Goal: Task Accomplishment & Management: Use online tool/utility

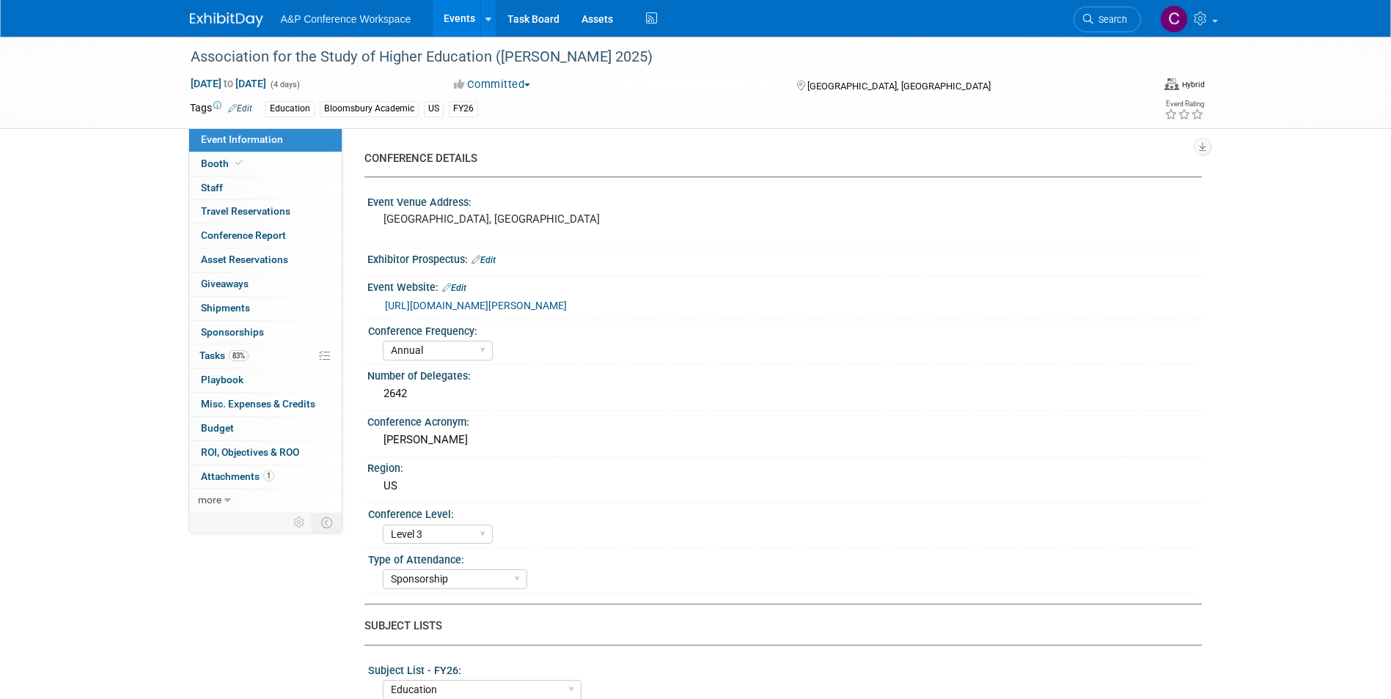
select select "Annual"
select select "Level 3"
select select "Sponsorship"
select select "Education"
select select "Bloomsbury Academic"
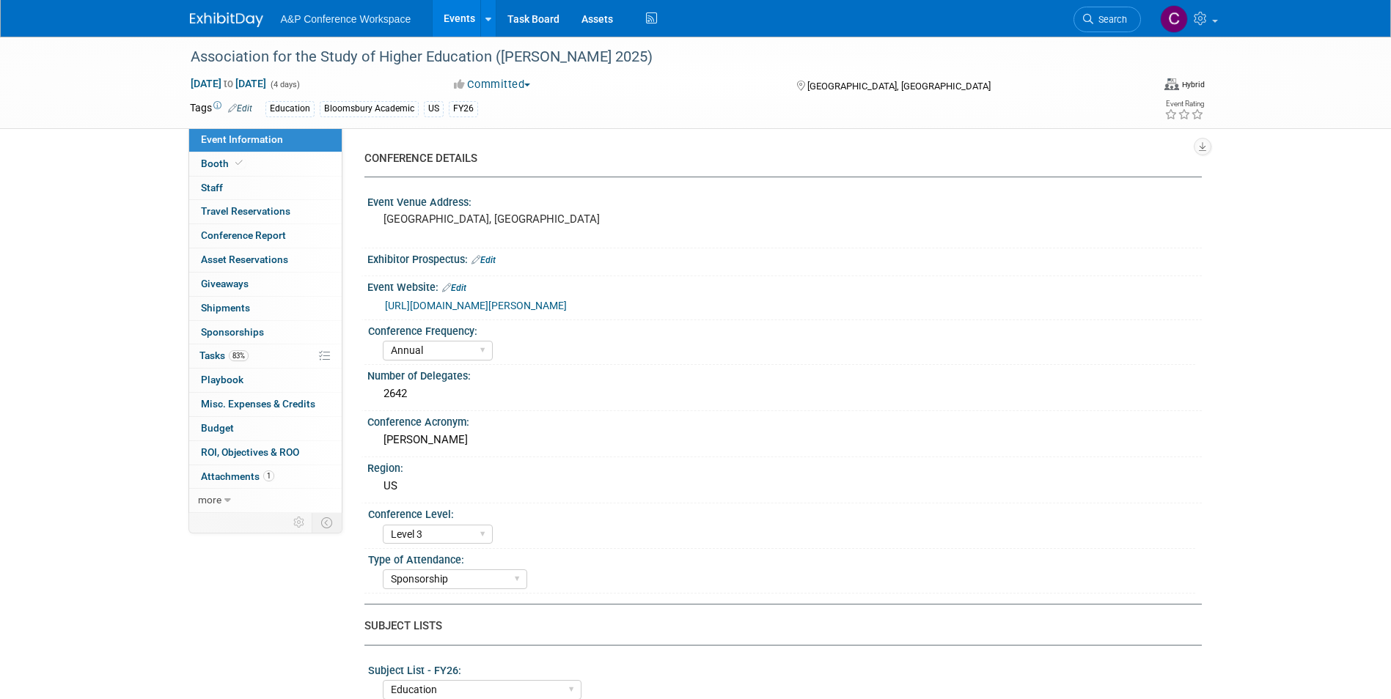
select select "[PERSON_NAME]"
select select "Brand/Subject Presence​"
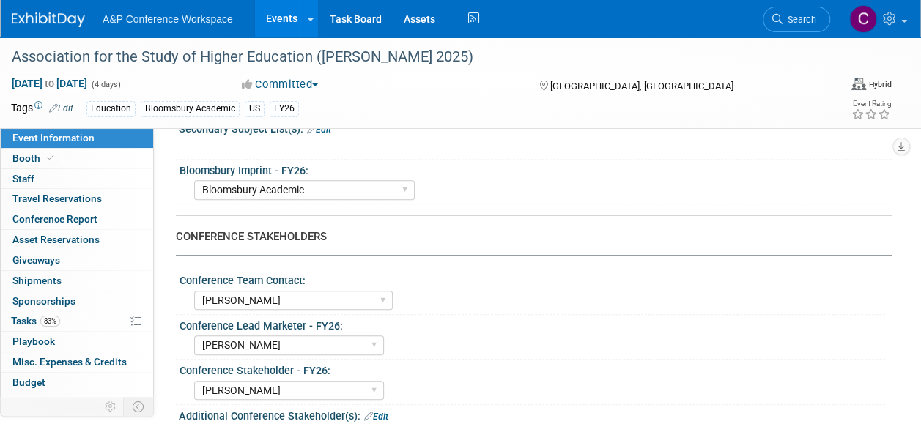
scroll to position [586, 0]
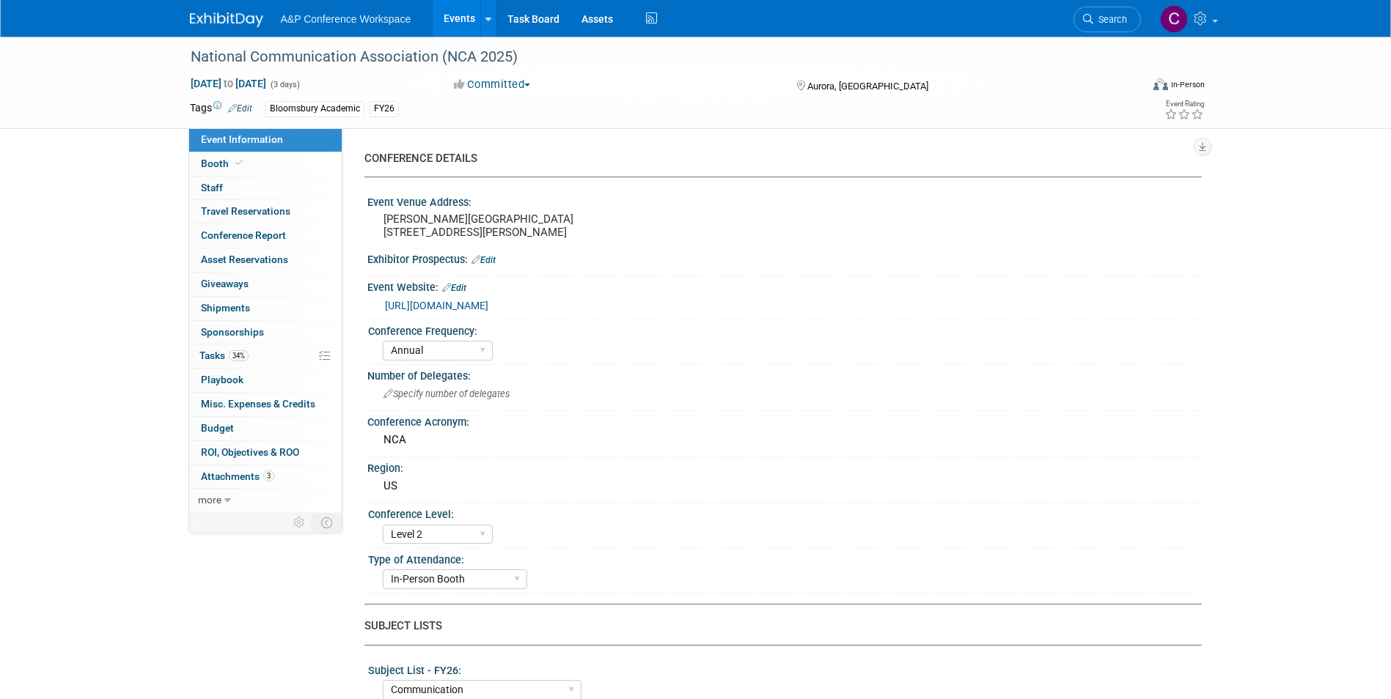
select select "Annual"
select select "Level 2"
select select "In-Person Booth"
select select "Communication"
select select "Bloomsbury Academic"
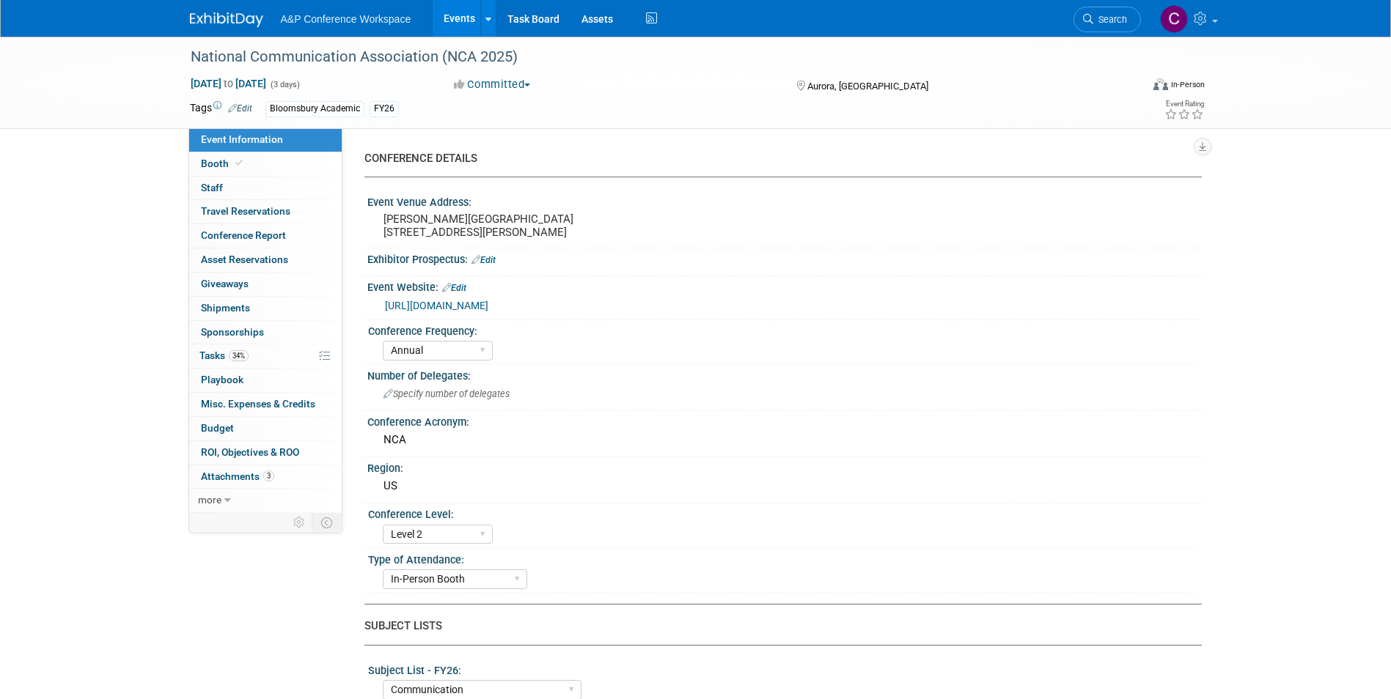
select select "[PERSON_NAME]"
select select "Networking/Commissioning"
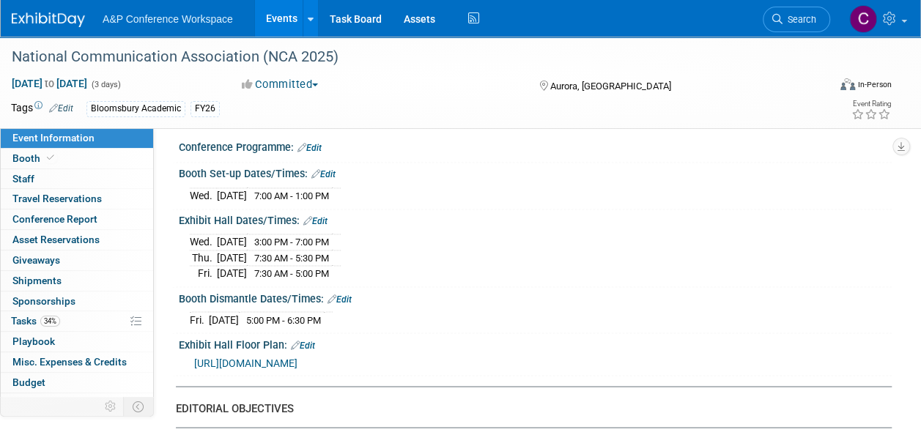
scroll to position [1100, 0]
click at [737, 312] on div "[DATE] 5:00 PM - 6:30 PM" at bounding box center [535, 317] width 691 height 20
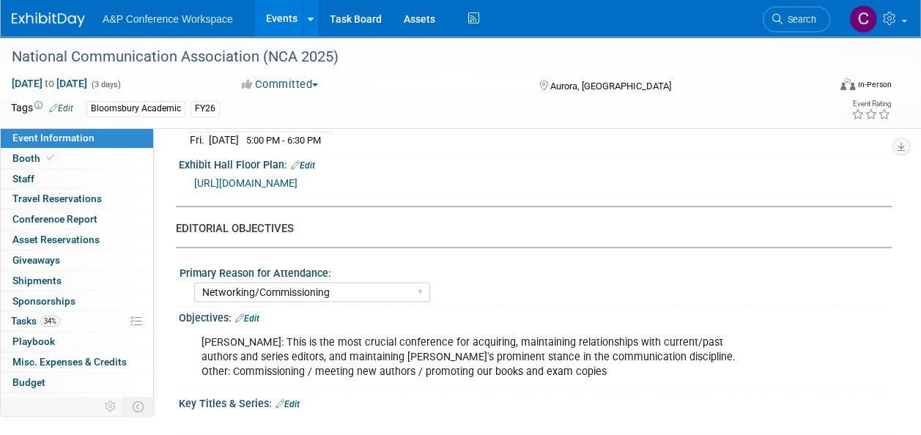
scroll to position [1246, 0]
